Goal: Transaction & Acquisition: Obtain resource

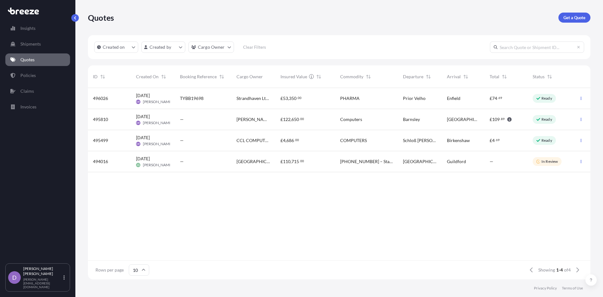
scroll to position [190, 498]
click at [575, 19] on p "Get a Quote" at bounding box center [574, 17] width 22 height 6
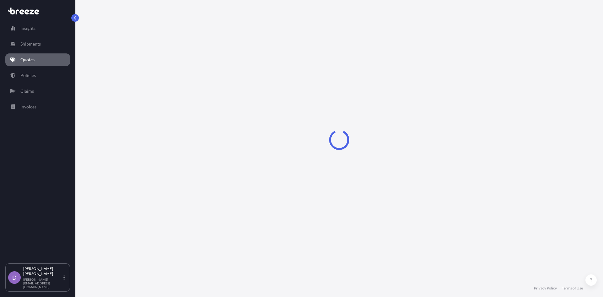
select select "Road"
select select "Sea"
select select "1"
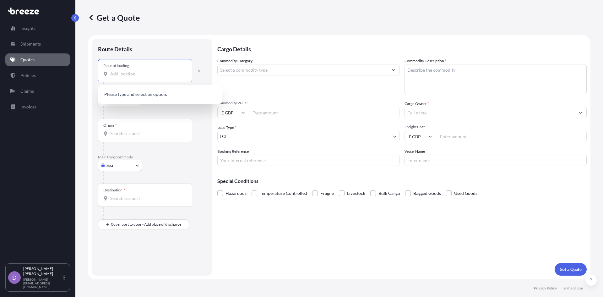
click at [116, 75] on input "Place of loading" at bounding box center [147, 74] width 74 height 6
click at [121, 75] on input "Place of loading" at bounding box center [147, 74] width 74 height 6
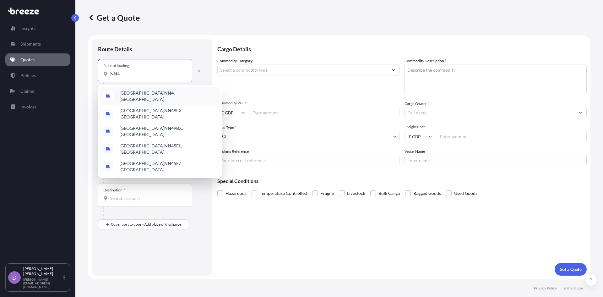
click at [132, 95] on span "Northampton NN4 , [GEOGRAPHIC_DATA]" at bounding box center [168, 96] width 98 height 13
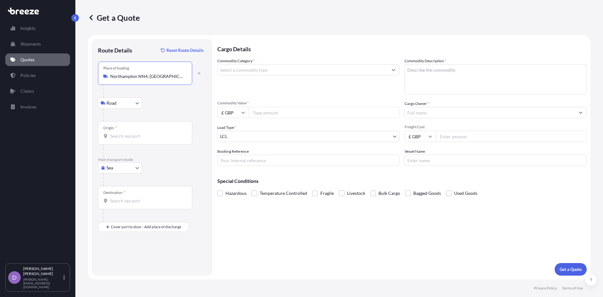
type input "Northampton NN4, [GEOGRAPHIC_DATA]"
click at [125, 166] on body "0 options available. 5 options available. Insights Shipments Quotes Policies Cl…" at bounding box center [301, 148] width 603 height 297
click at [115, 208] on span "Road" at bounding box center [115, 206] width 10 height 6
select select "Road"
click at [114, 78] on input "Origin *" at bounding box center [147, 76] width 74 height 6
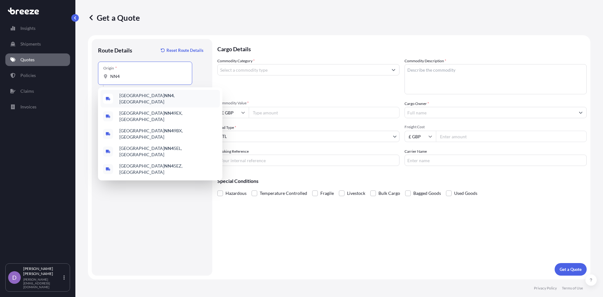
click at [129, 96] on span "Northampton NN4 , [GEOGRAPHIC_DATA]" at bounding box center [168, 98] width 98 height 13
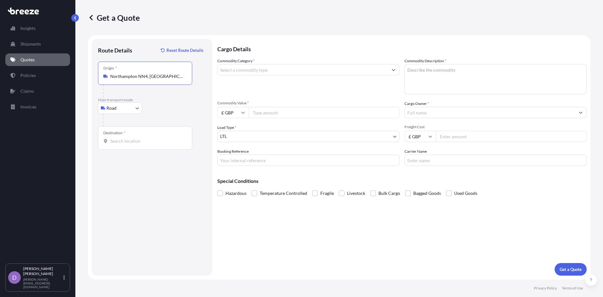
type input "Northampton NN4, [GEOGRAPHIC_DATA]"
click at [116, 143] on input "Destination *" at bounding box center [147, 141] width 74 height 6
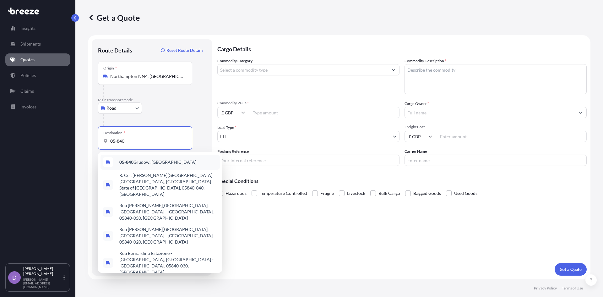
click at [141, 163] on span "05-840 Grudów, [GEOGRAPHIC_DATA]" at bounding box center [157, 162] width 77 height 6
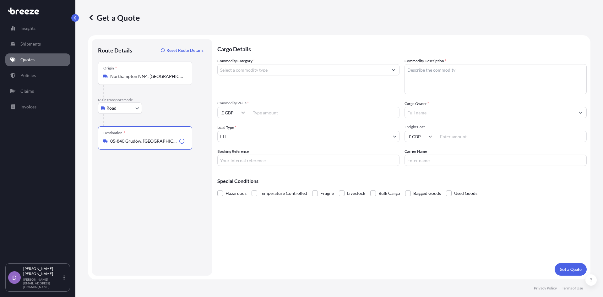
type input "05-840 Grudów, [GEOGRAPHIC_DATA]"
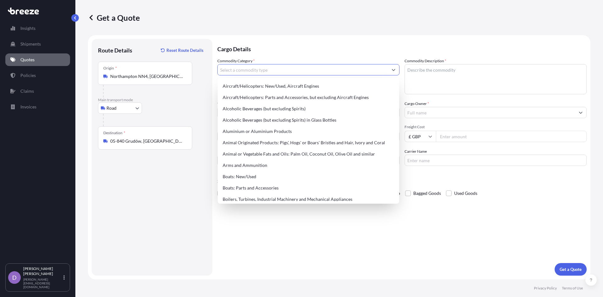
click at [249, 70] on input "Commodity Category *" at bounding box center [303, 69] width 170 height 11
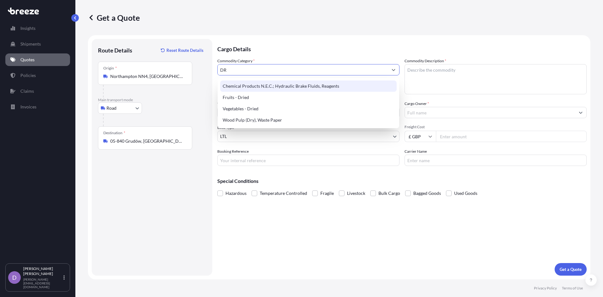
type input "D"
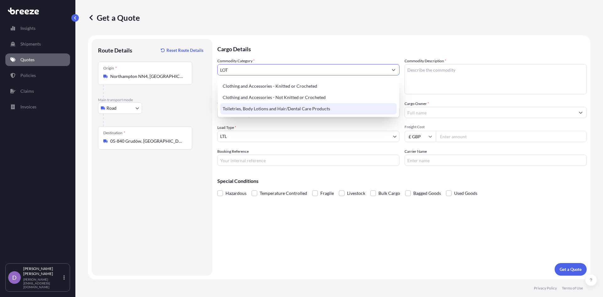
click at [271, 110] on div "Toiletries, Body Lotions and Hair/Dental Care Products" at bounding box center [308, 108] width 176 height 11
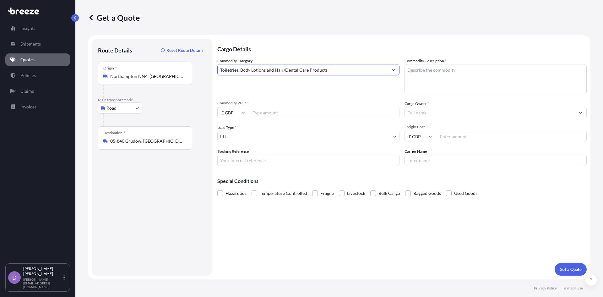
type input "Toiletries, Body Lotions and Hair/Dental Care Products"
click at [424, 69] on textarea "Commodity Description *" at bounding box center [495, 79] width 182 height 30
click at [425, 69] on textarea "Commodity Description *" at bounding box center [495, 79] width 182 height 30
type textarea "Lotions"
click at [281, 114] on input "Commodity Value *" at bounding box center [324, 112] width 151 height 11
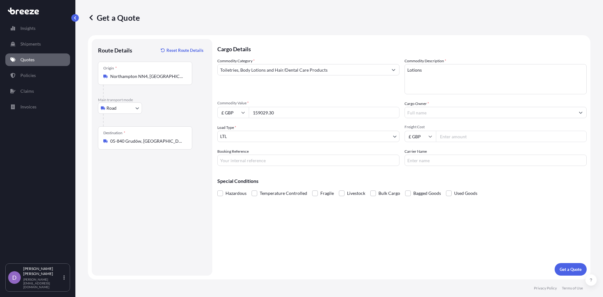
type input "159029.30"
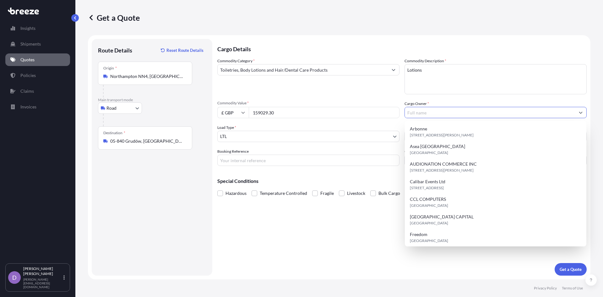
click at [442, 109] on input "Cargo Owner *" at bounding box center [490, 112] width 170 height 11
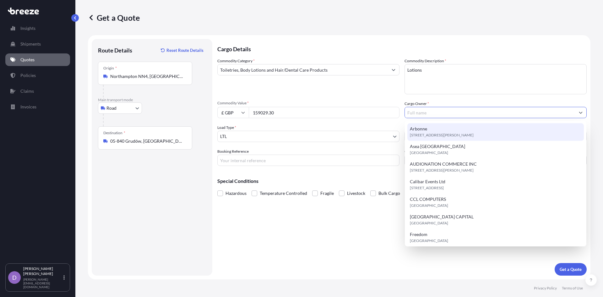
click at [445, 127] on div "Arbonne [STREET_ADDRESS][PERSON_NAME]" at bounding box center [495, 132] width 176 height 18
type input "Arbonne"
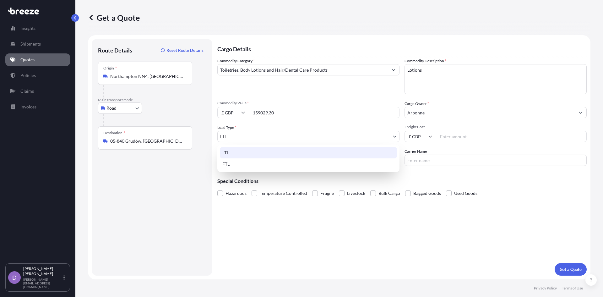
click at [284, 136] on body "15 options available. Insights Shipments Quotes Policies Claims Invoices D [PER…" at bounding box center [301, 148] width 603 height 297
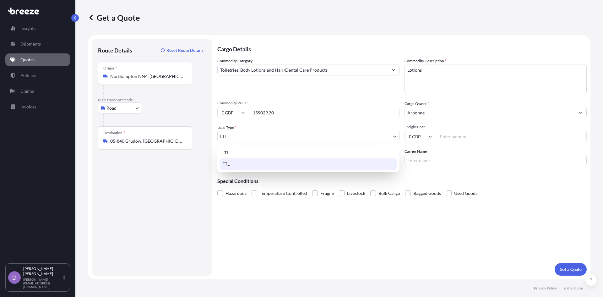
click at [247, 162] on div "FTL" at bounding box center [308, 163] width 177 height 11
select select "2"
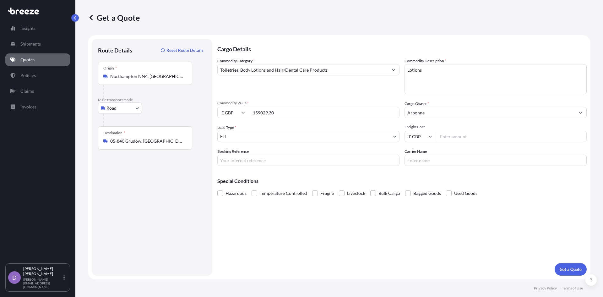
click at [456, 135] on input "Freight Cost" at bounding box center [511, 136] width 151 height 11
type input "2500"
click at [277, 159] on input "Booking Reference" at bounding box center [308, 159] width 182 height 11
type input "TPYB19697"
click at [562, 266] on p "Get a Quote" at bounding box center [571, 269] width 22 height 6
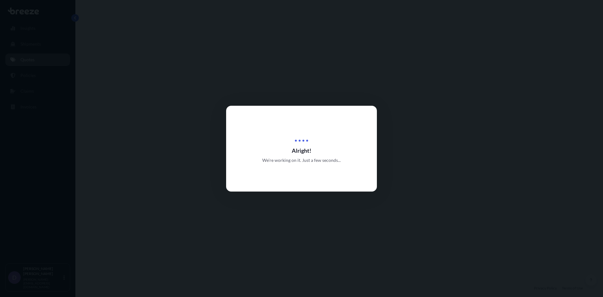
select select "Road"
select select "2"
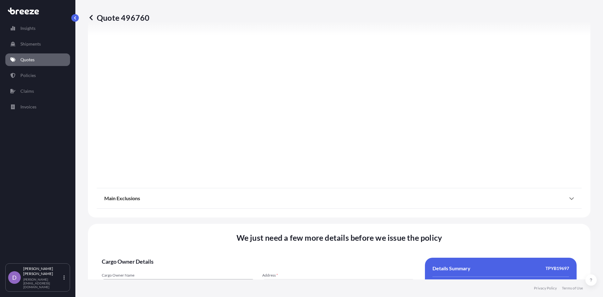
scroll to position [700, 0]
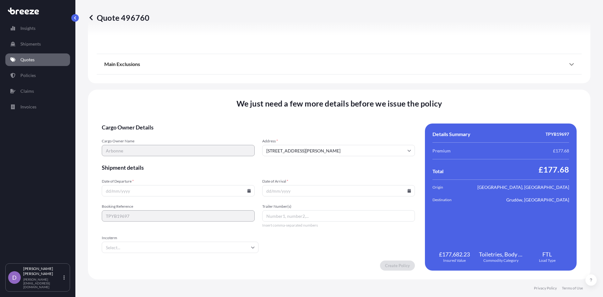
click at [172, 184] on div "Date of Departure *" at bounding box center [178, 188] width 153 height 18
click at [140, 196] on input "Date of Departure *" at bounding box center [178, 190] width 153 height 11
click at [126, 192] on input "Date of Departure *" at bounding box center [178, 190] width 153 height 11
click at [247, 192] on icon at bounding box center [248, 191] width 3 height 4
click at [180, 135] on button "14" at bounding box center [177, 135] width 10 height 10
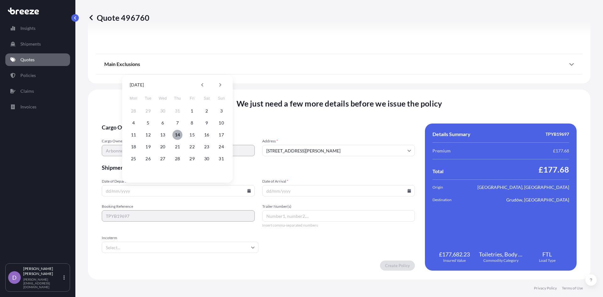
type input "[DATE]"
click at [406, 192] on input "Date of Arrival *" at bounding box center [338, 190] width 153 height 11
click at [408, 190] on icon at bounding box center [409, 191] width 3 height 4
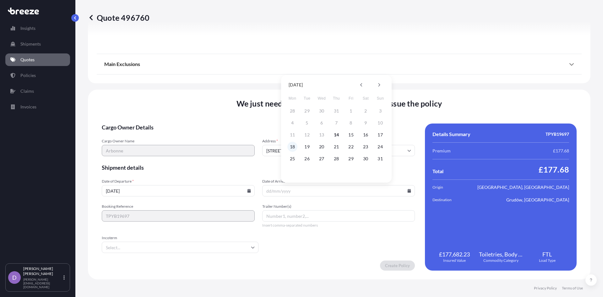
click at [291, 146] on button "18" at bounding box center [292, 147] width 10 height 10
type input "[DATE]"
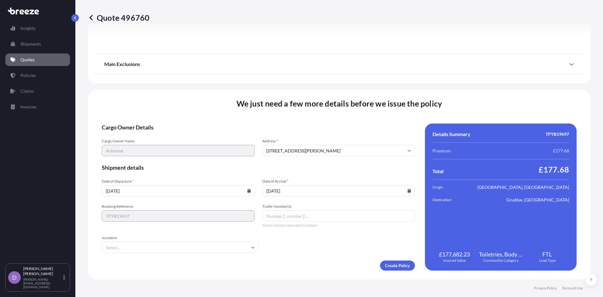
click at [275, 217] on input "Trailer Number(s)" at bounding box center [338, 215] width 153 height 11
click at [284, 218] on input "Trailer Number(s)" at bounding box center [338, 215] width 153 height 11
paste input "WGM4366G / WGM9663P"
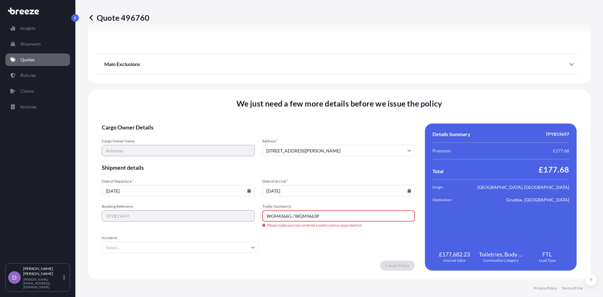
click at [292, 216] on input "WGM4366G / WGM9663P" at bounding box center [338, 215] width 153 height 11
drag, startPoint x: 321, startPoint y: 216, endPoint x: 293, endPoint y: 217, distance: 27.3
click at [293, 217] on input "WGM4366G - WGM9663P" at bounding box center [338, 215] width 153 height 11
click at [293, 216] on input "WGM4366G - WGM9663P" at bounding box center [338, 215] width 153 height 11
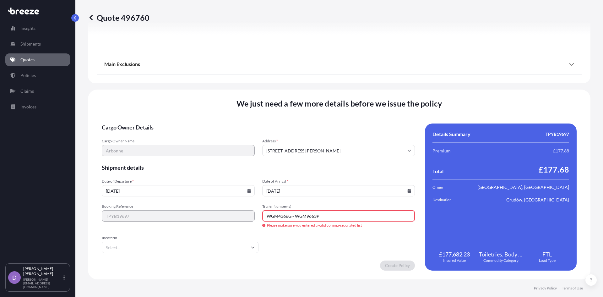
drag, startPoint x: 293, startPoint y: 216, endPoint x: 275, endPoint y: 219, distance: 18.1
click at [275, 219] on input "WGM4366G - WGM9663P" at bounding box center [338, 215] width 153 height 11
click at [286, 217] on input "WGM4366G - WGM9663P" at bounding box center [338, 215] width 153 height 11
click at [240, 216] on div "Booking Reference TPYB19697 Trailer Number(s) WGM4366G - WGM9663P Please make s…" at bounding box center [258, 216] width 313 height 24
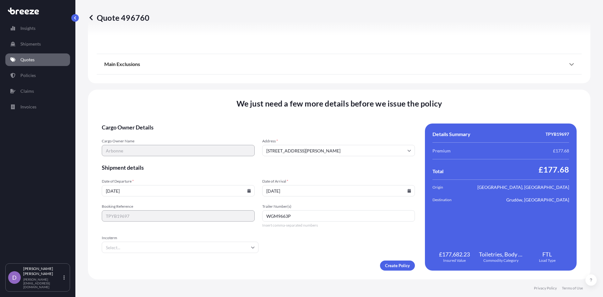
click at [251, 246] on icon at bounding box center [253, 247] width 4 height 4
type input "WGM9663P"
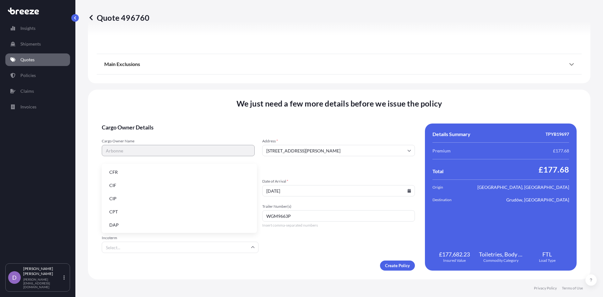
type input "E"
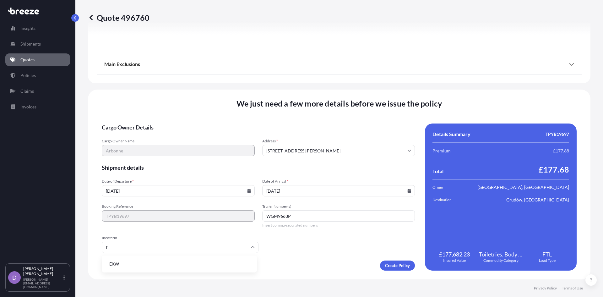
click at [126, 261] on li "EXW" at bounding box center [179, 264] width 150 height 12
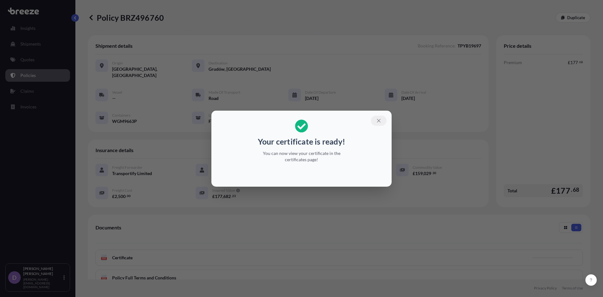
click at [380, 122] on icon "button" at bounding box center [378, 120] width 3 height 3
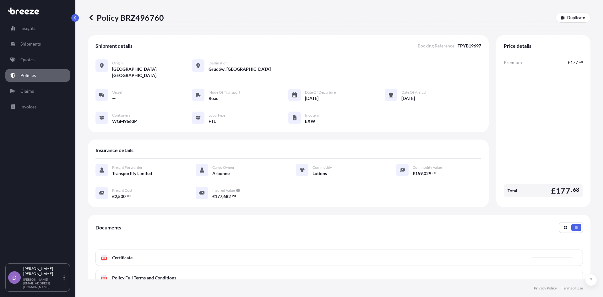
scroll to position [75, 0]
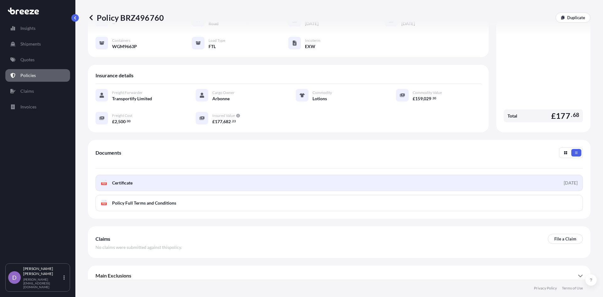
click at [394, 181] on link "PDF Certificate [DATE]" at bounding box center [338, 183] width 487 height 16
